Goal: Find specific page/section: Find specific page/section

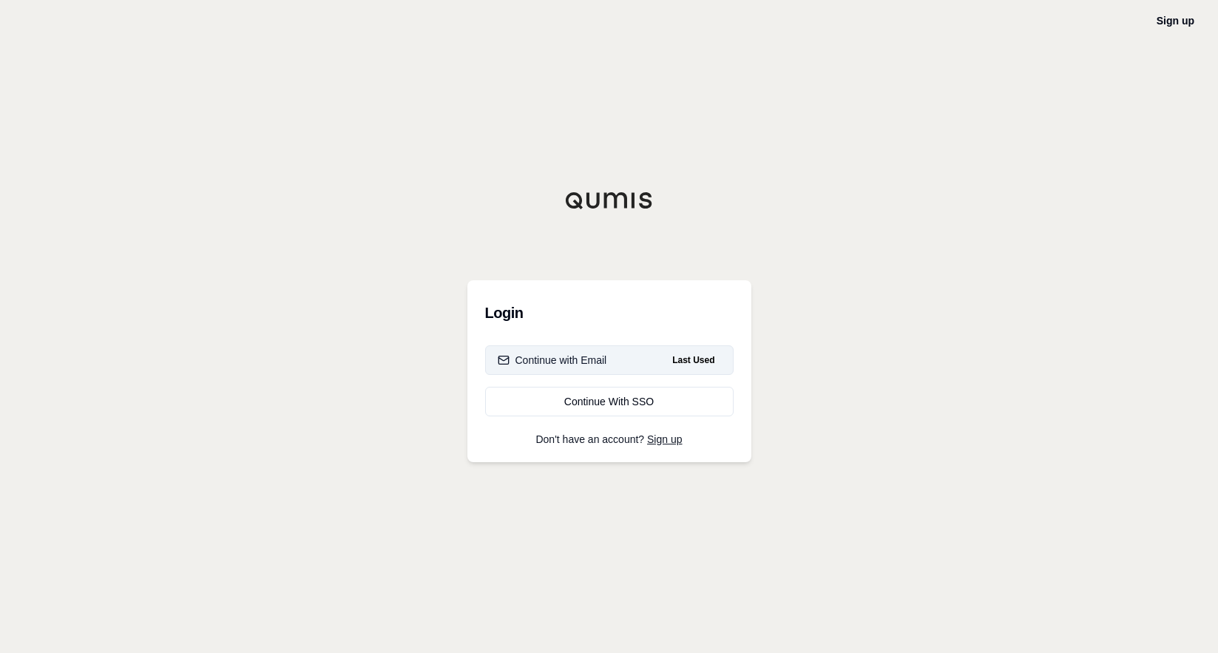
click at [608, 363] on button "Continue with Email Last Used" at bounding box center [609, 360] width 248 height 30
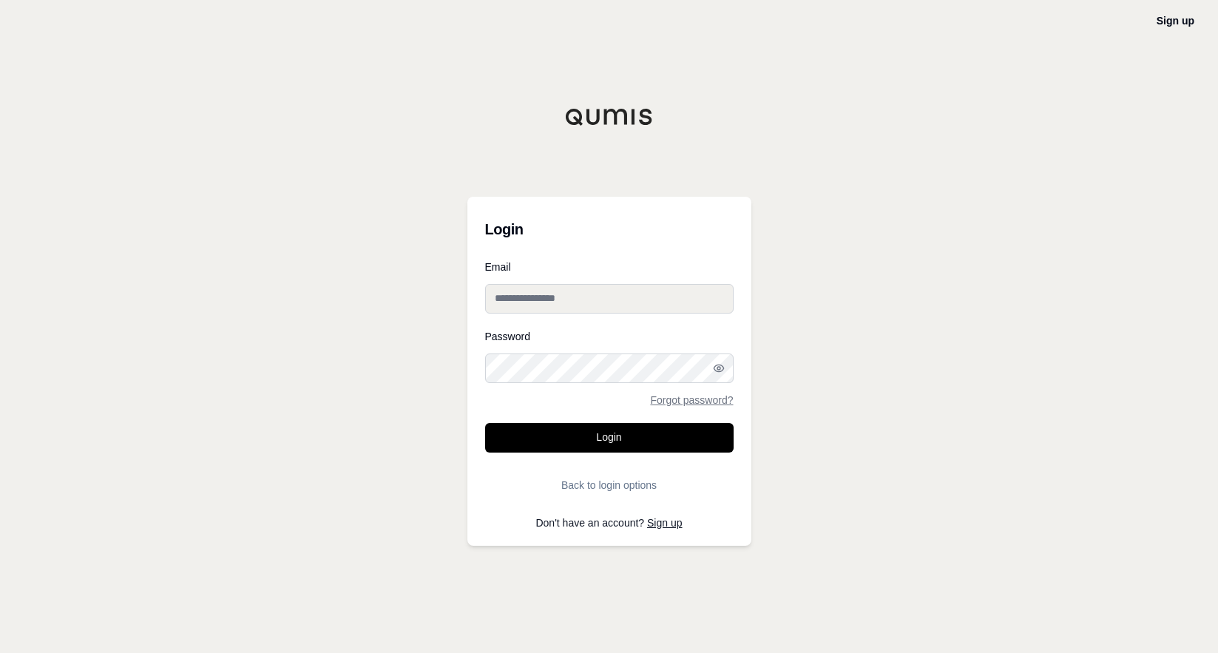
click at [594, 298] on input "Email" at bounding box center [609, 299] width 248 height 30
type input "**********"
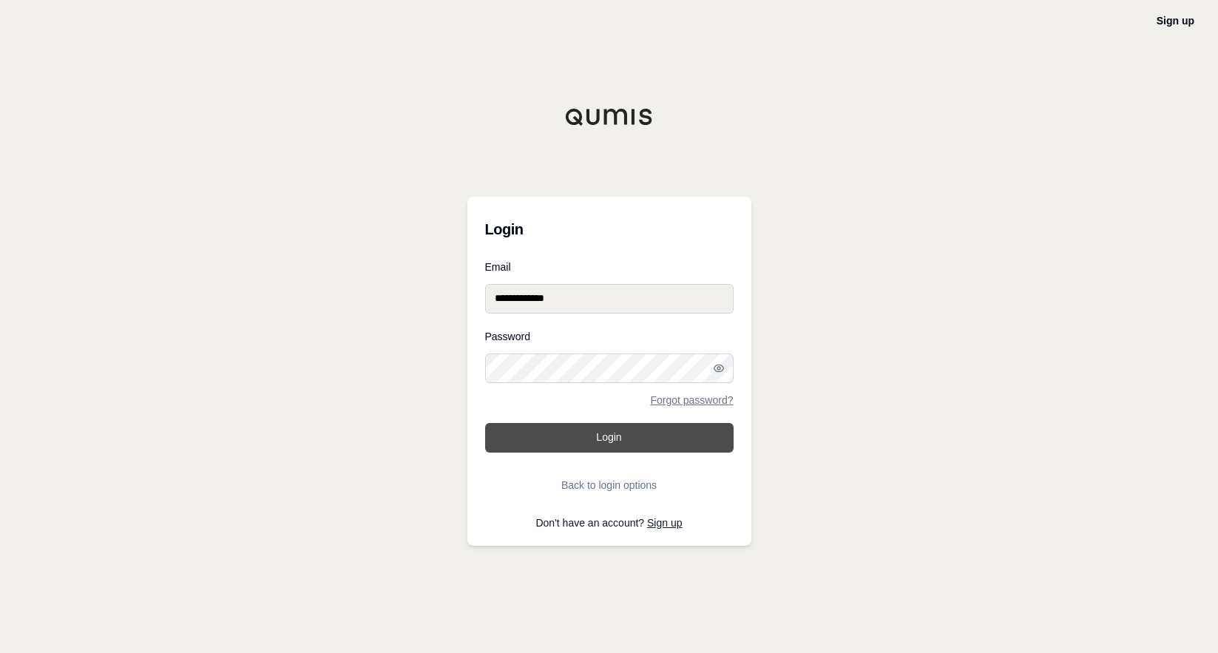
click at [665, 441] on button "Login" at bounding box center [609, 438] width 248 height 30
click at [1085, 323] on div "**********" at bounding box center [609, 326] width 1218 height 653
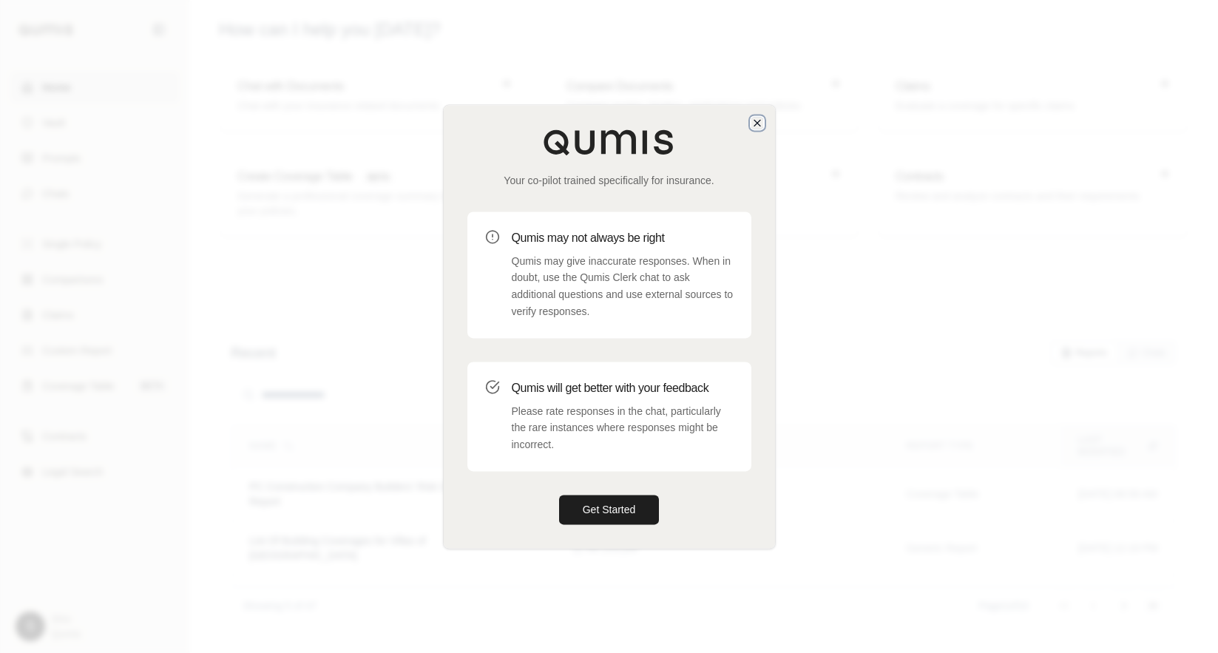
click at [753, 118] on icon "button" at bounding box center [757, 123] width 12 height 12
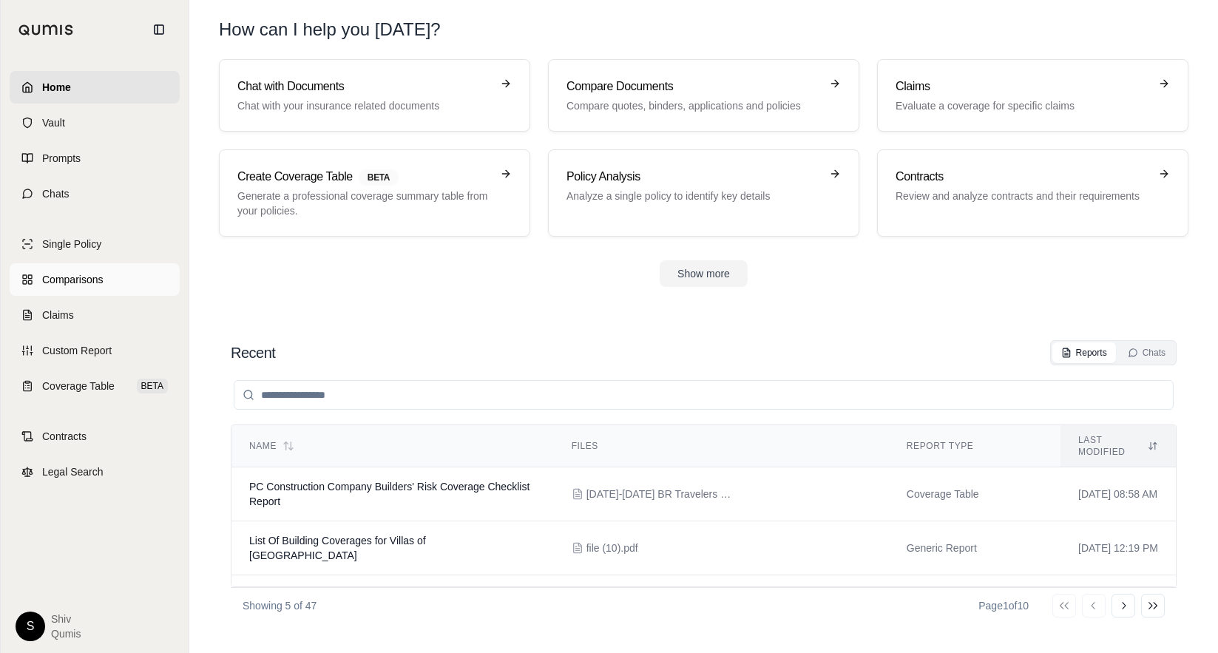
click at [75, 279] on span "Comparisons" at bounding box center [72, 279] width 61 height 15
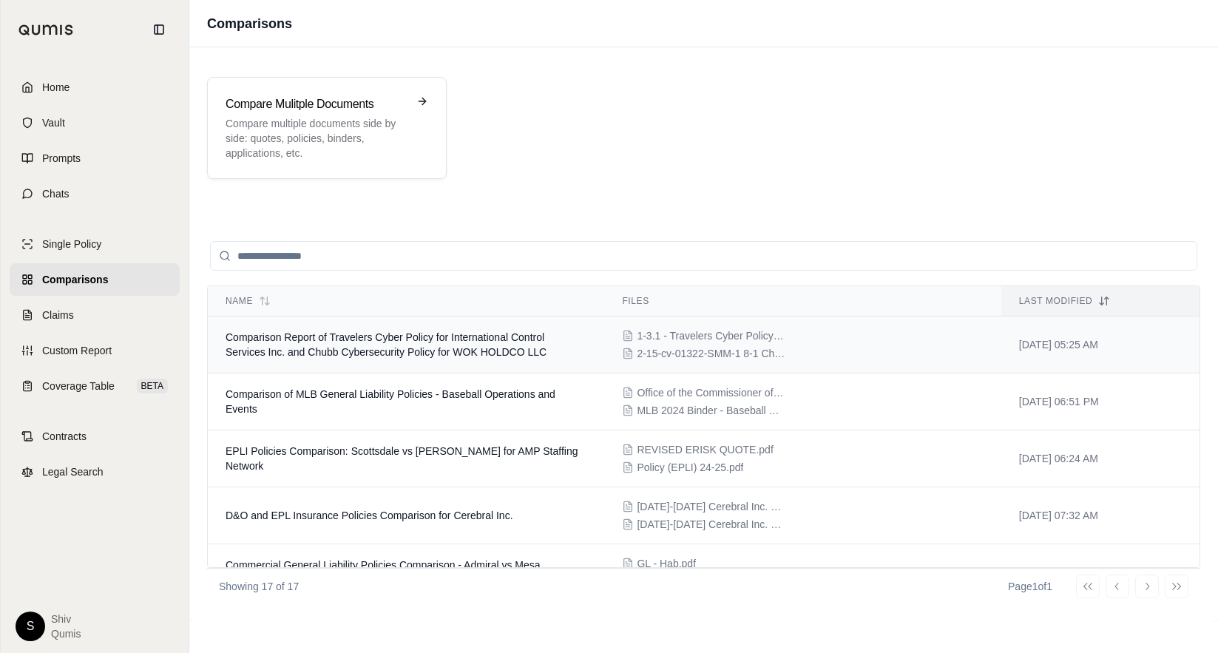
click at [403, 361] on td "Comparison Report of Travelers Cyber Policy for International Control Services …" at bounding box center [406, 344] width 396 height 57
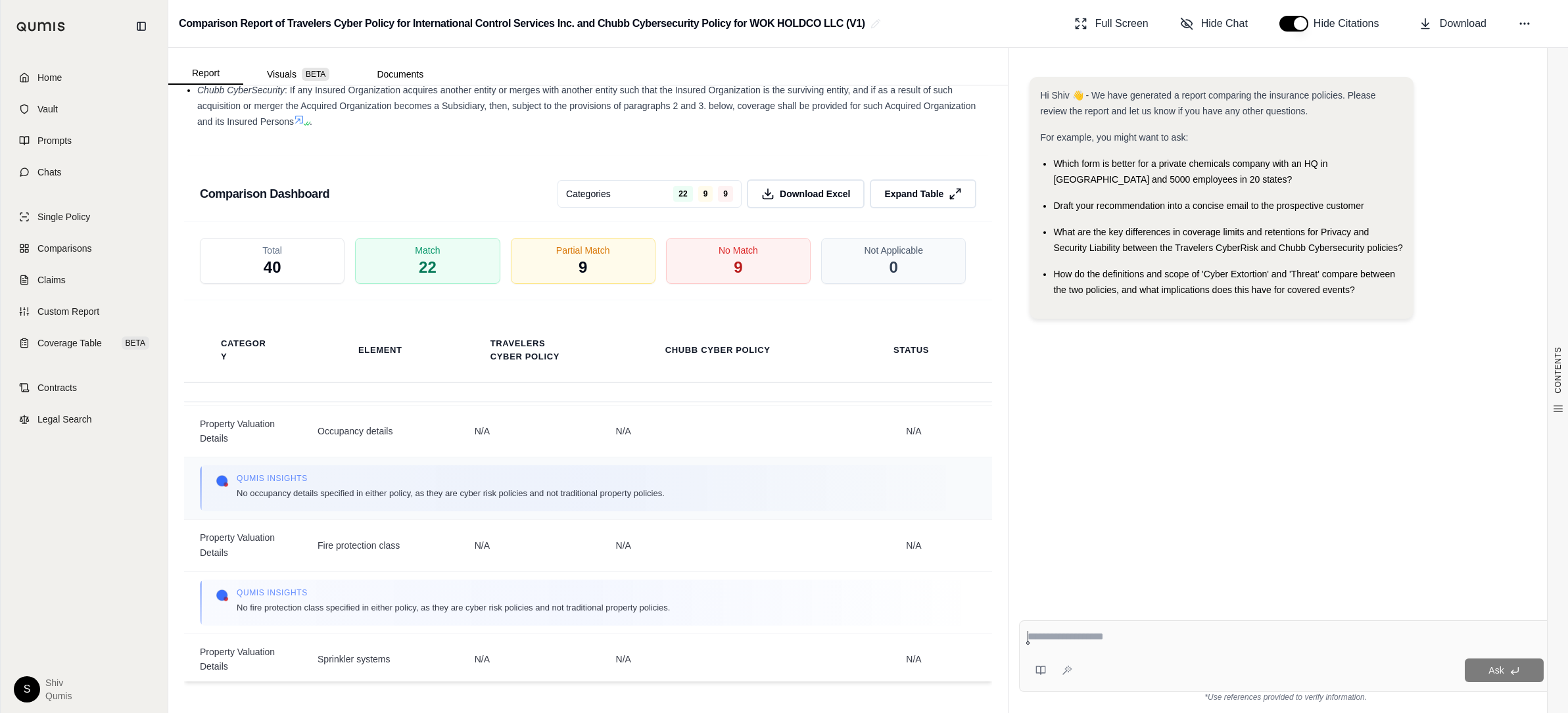
scroll to position [6197, 0]
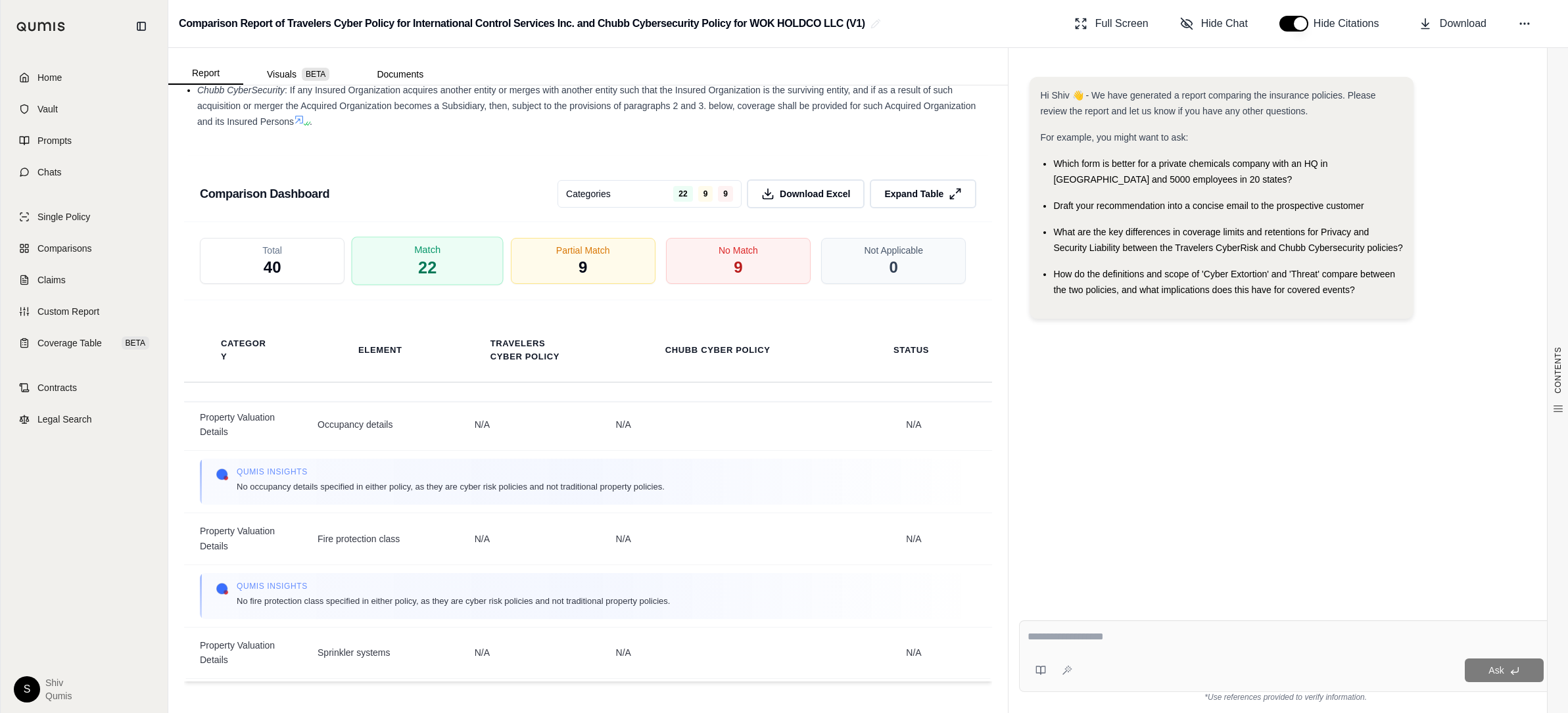
click at [418, 254] on span "Match" at bounding box center [428, 251] width 27 height 14
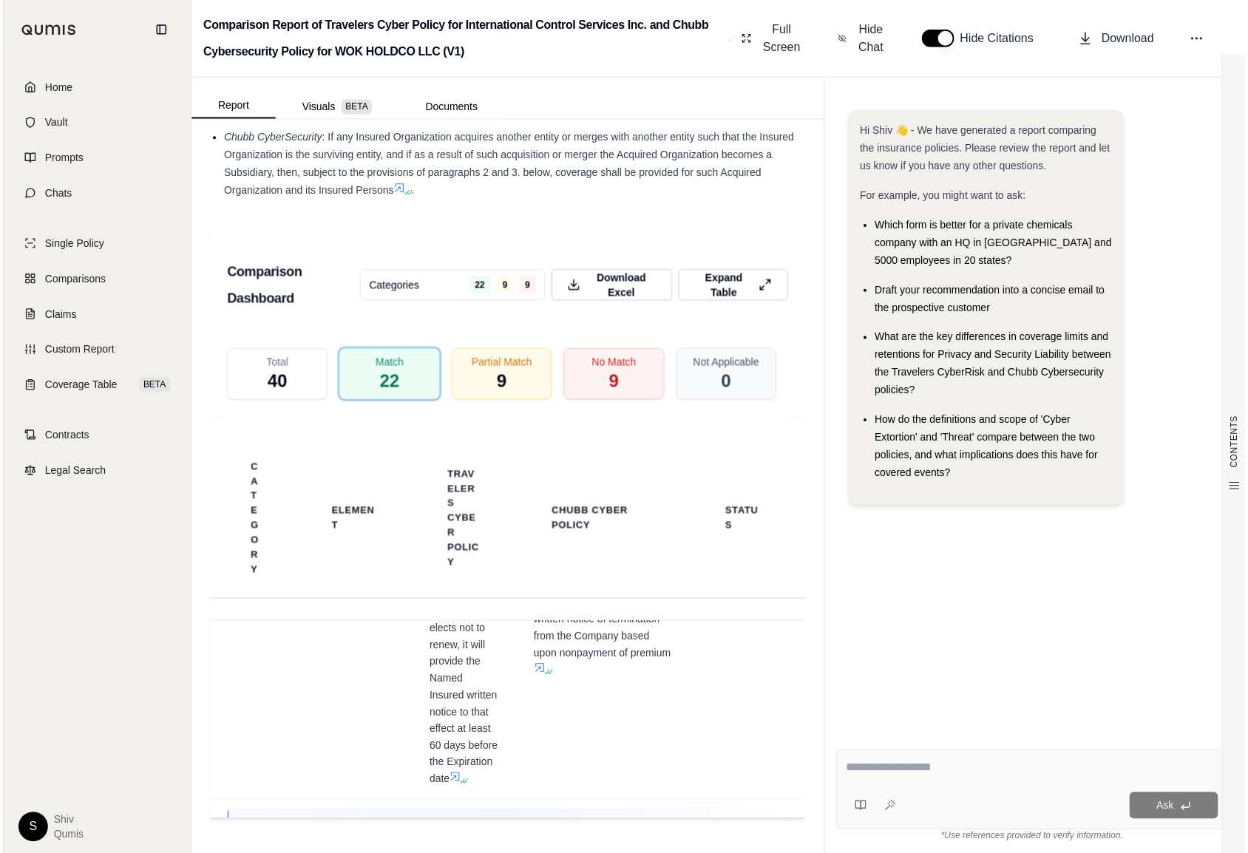
scroll to position [3304, 0]
